Goal: Navigation & Orientation: Go to known website

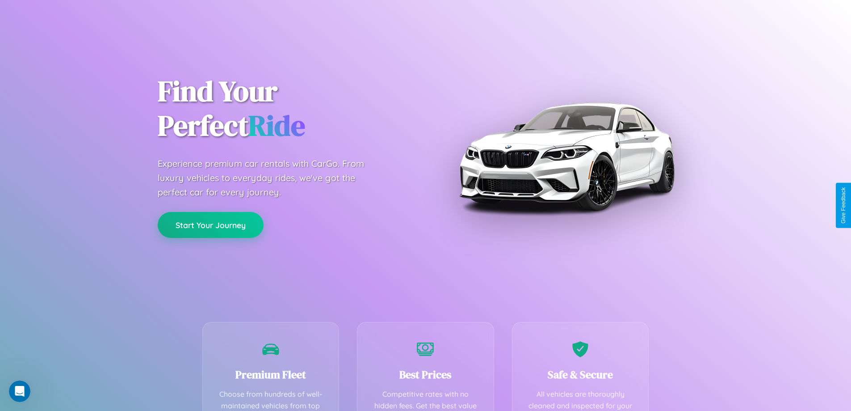
click at [210, 225] on button "Start Your Journey" at bounding box center [211, 225] width 106 height 26
click at [210, 224] on button "Start Your Journey" at bounding box center [211, 225] width 106 height 26
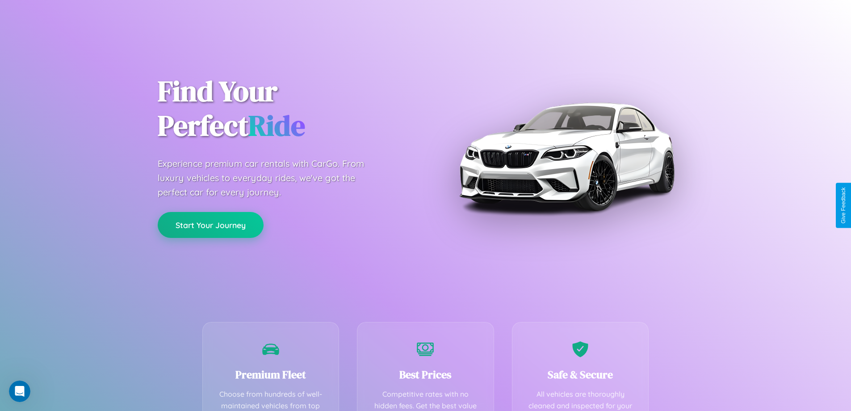
click at [210, 224] on button "Start Your Journey" at bounding box center [211, 225] width 106 height 26
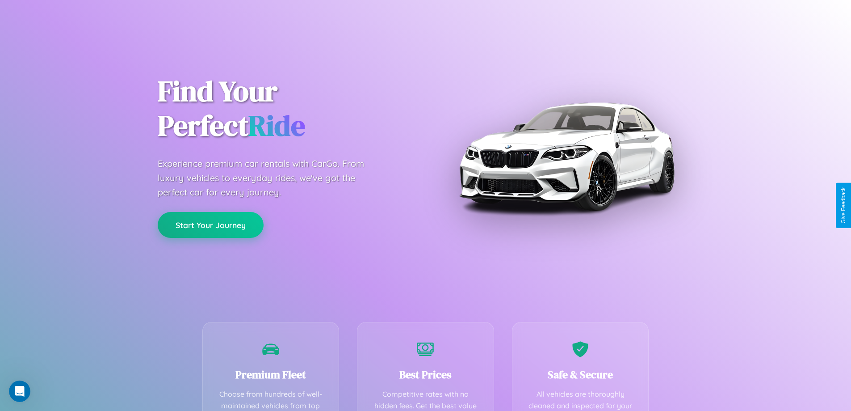
click at [210, 224] on button "Start Your Journey" at bounding box center [211, 225] width 106 height 26
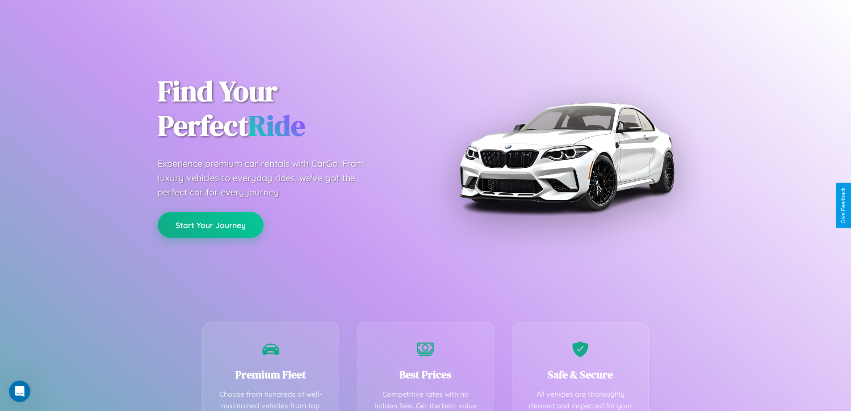
click at [210, 224] on button "Start Your Journey" at bounding box center [211, 225] width 106 height 26
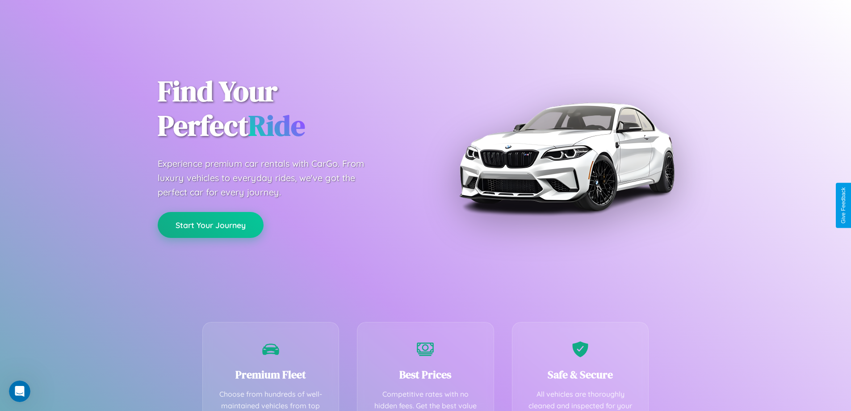
click at [210, 224] on button "Start Your Journey" at bounding box center [211, 225] width 106 height 26
